Goal: Check status

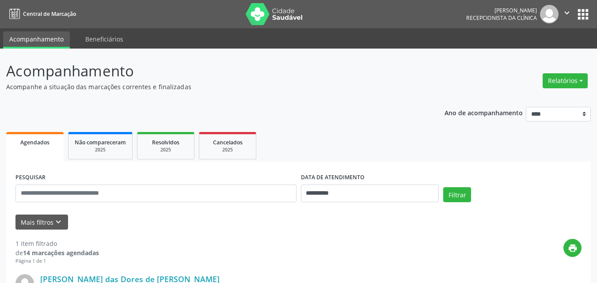
scroll to position [132, 0]
click at [326, 110] on div "**********" at bounding box center [298, 255] width 585 height 309
